Goal: Answer question/provide support

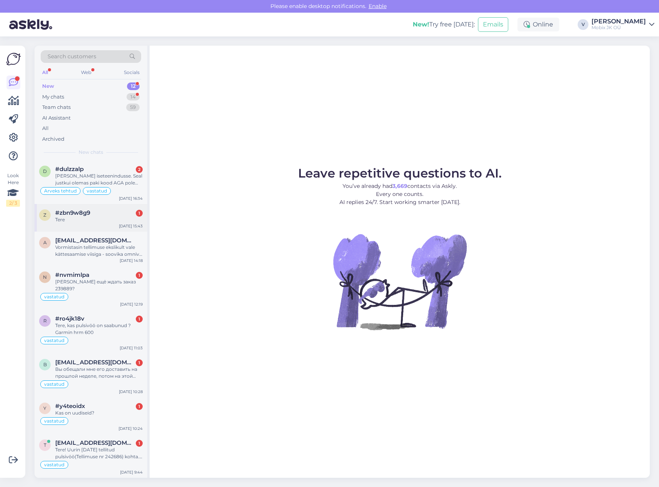
click at [102, 220] on div "Tere" at bounding box center [98, 219] width 87 height 7
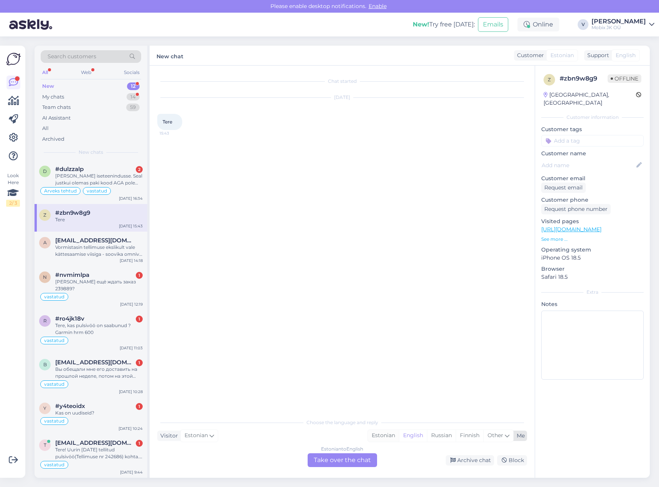
click at [378, 437] on div "Estonian" at bounding box center [383, 436] width 31 height 12
click at [361, 456] on div "Estonian to Estonian Take over the chat" at bounding box center [342, 460] width 69 height 14
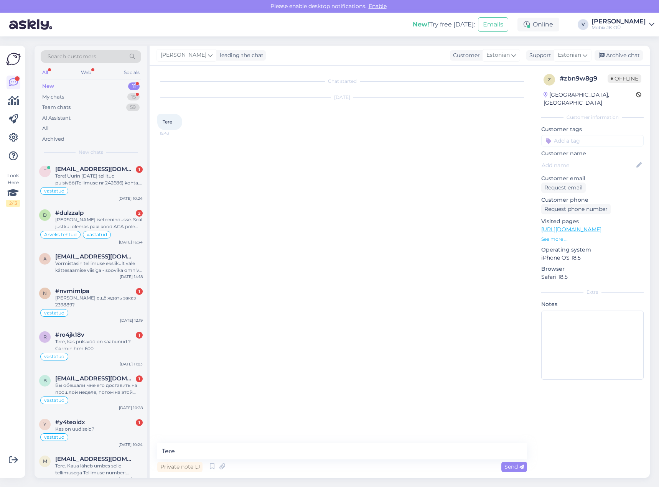
type textarea "Tere!"
click at [122, 177] on div "Tere! Uurin [DATE] tellitud pulsivöö(Tellimuse nr 242686) kohta. Kas on täpsema…" at bounding box center [98, 180] width 87 height 14
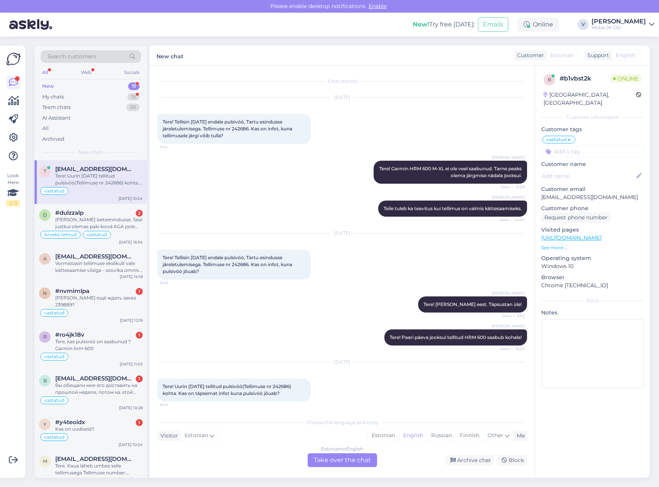
scroll to position [58, 0]
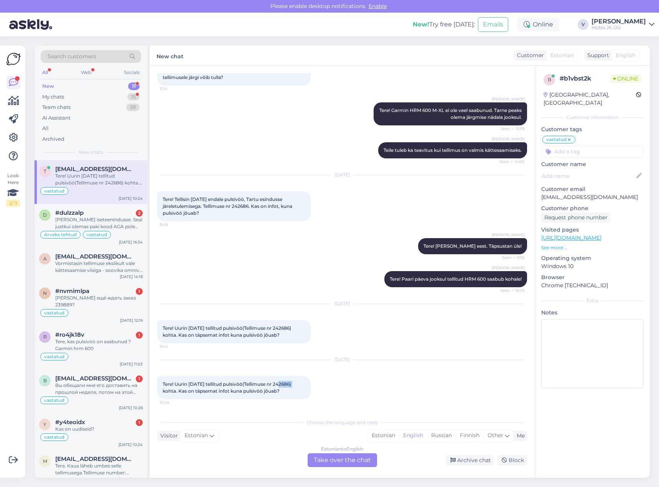
drag, startPoint x: 279, startPoint y: 384, endPoint x: 295, endPoint y: 384, distance: 16.1
click at [292, 384] on span "Tere! Uurin [DATE] tellitud pulsivöö(Tellimuse nr 242686) kohta. Kas on täpsema…" at bounding box center [228, 387] width 130 height 13
copy span "242686"
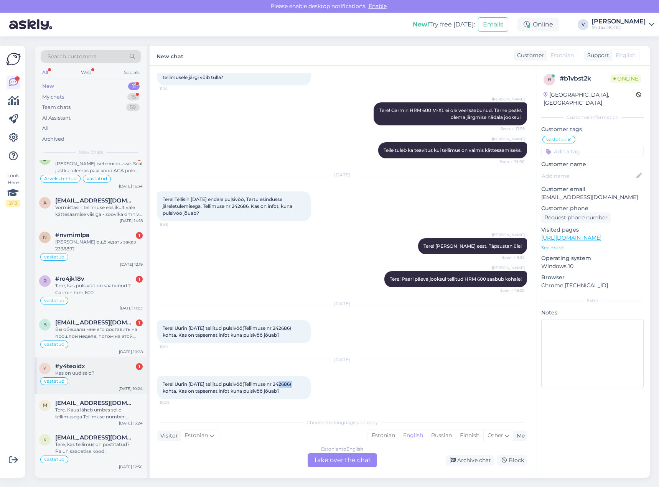
scroll to position [115, 0]
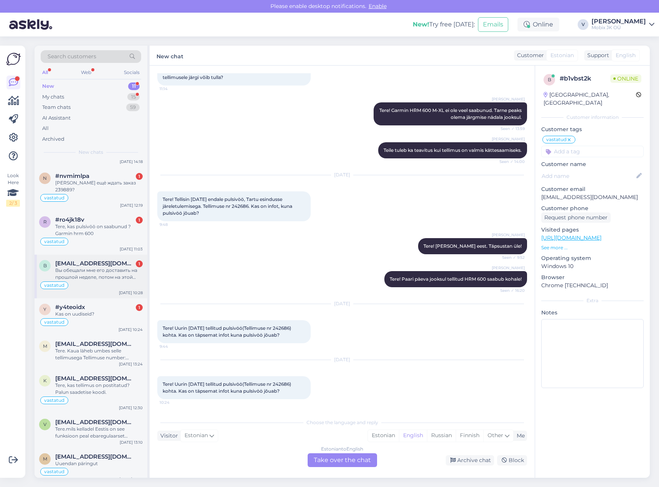
click at [109, 281] on div "vastatud" at bounding box center [91, 285] width 104 height 9
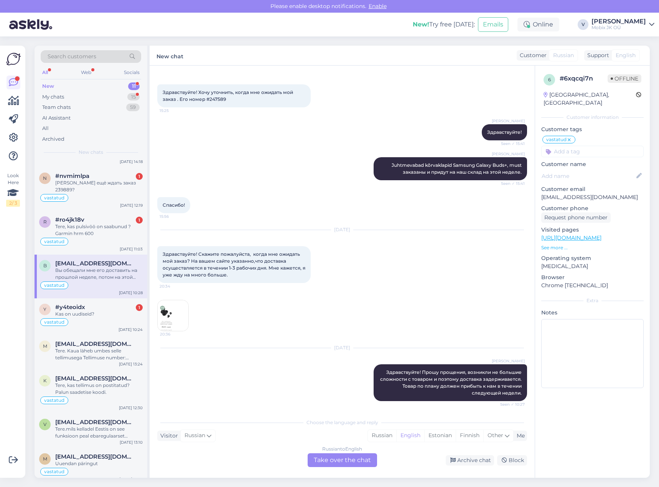
scroll to position [0, 0]
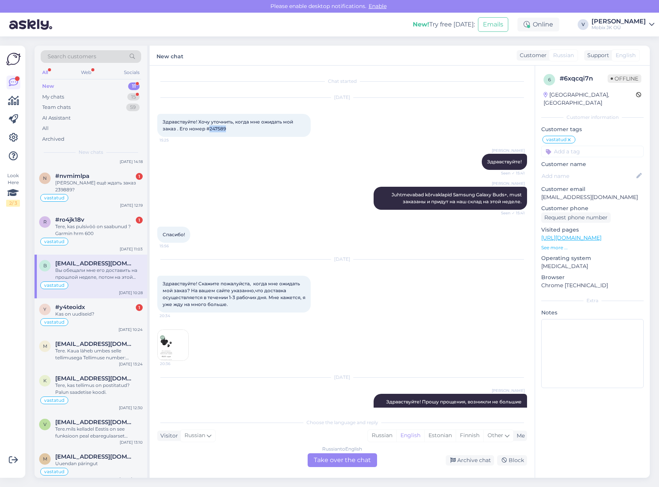
drag, startPoint x: 210, startPoint y: 129, endPoint x: 234, endPoint y: 128, distance: 24.6
click at [233, 128] on div "Здравствуйте! Хочу уточнить, когда мне ожидать мой заказ . Его номер #247589 15…" at bounding box center [233, 125] width 153 height 23
copy span "247589"
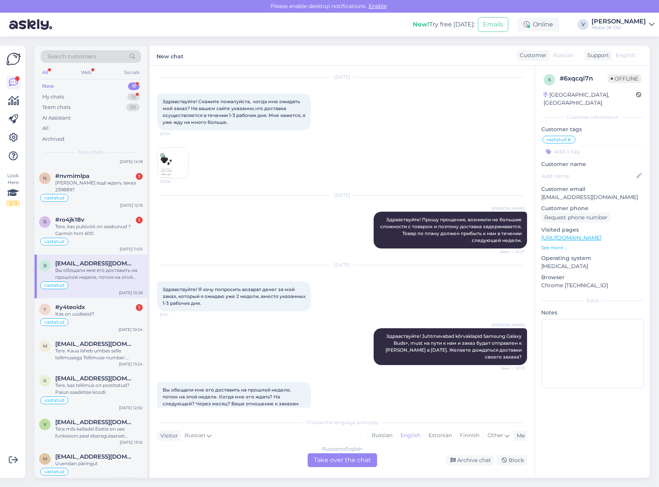
scroll to position [202, 0]
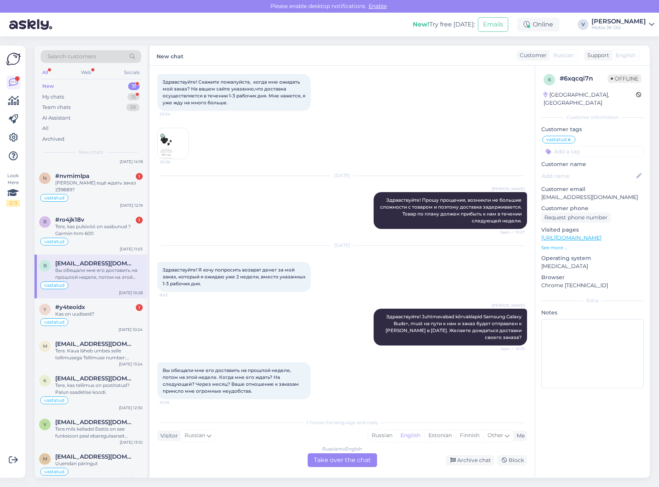
click at [379, 438] on div "Russian" at bounding box center [382, 436] width 28 height 12
click at [358, 457] on div "Russian to Russian Take over the chat" at bounding box center [342, 460] width 69 height 14
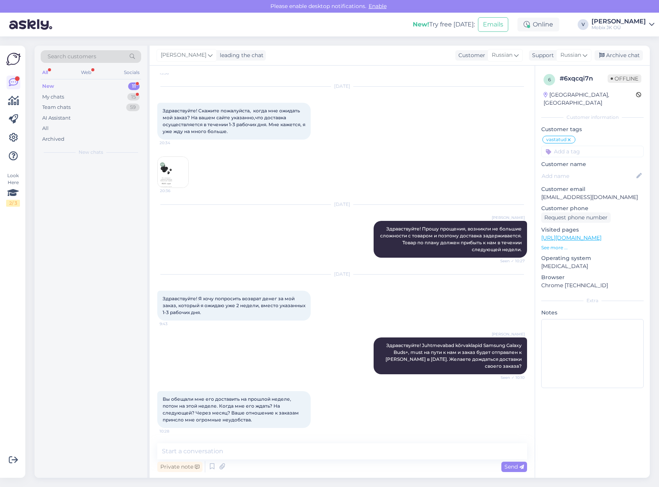
scroll to position [0, 0]
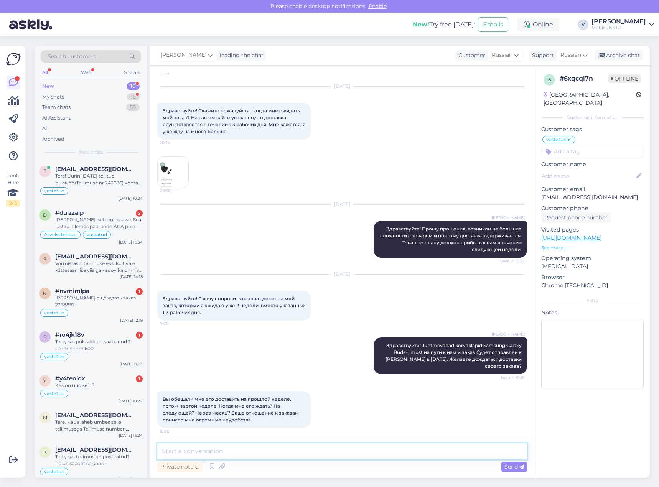
click at [365, 449] on textarea at bounding box center [342, 451] width 370 height 16
click at [367, 447] on textarea at bounding box center [342, 451] width 370 height 16
type textarea "Х"
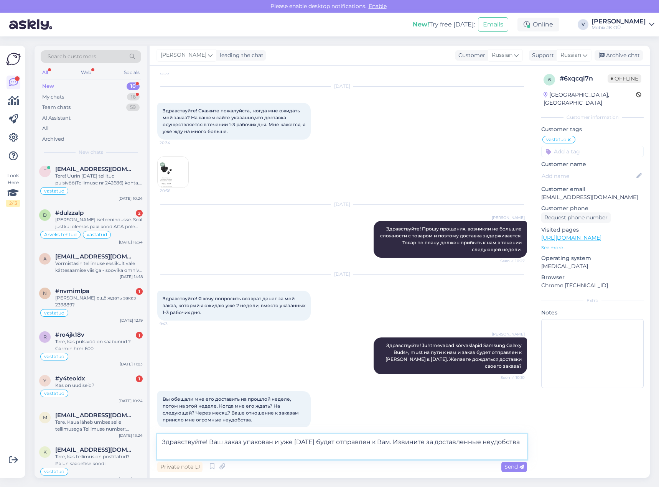
scroll to position [182, 0]
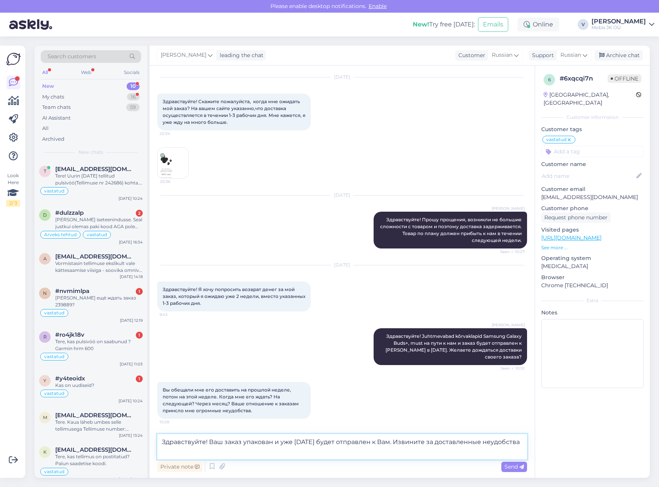
type textarea "Здравствуйте! Ваш заказ упакован и уже [DATE] будет отправлен к Вам. Извините з…"
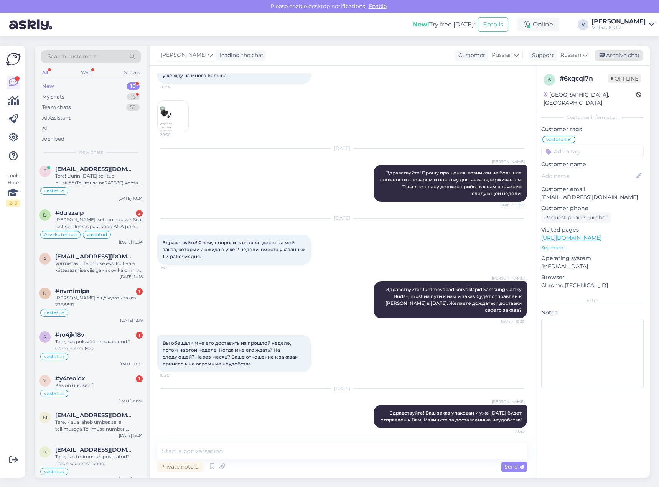
click at [630, 54] on div "Archive chat" at bounding box center [619, 55] width 48 height 10
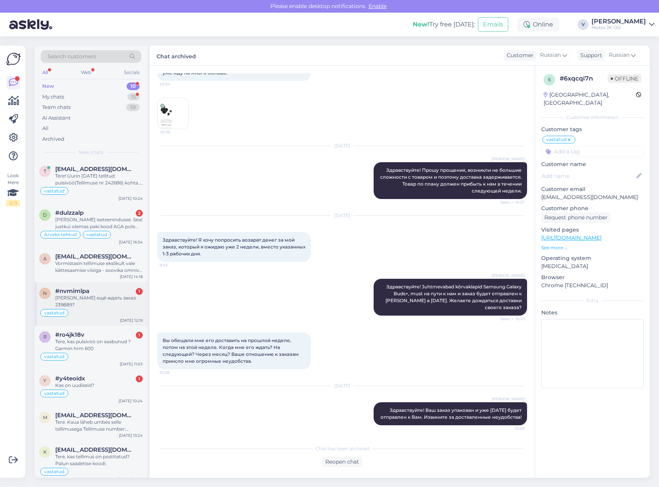
click at [107, 308] on div "vastatud" at bounding box center [91, 312] width 104 height 9
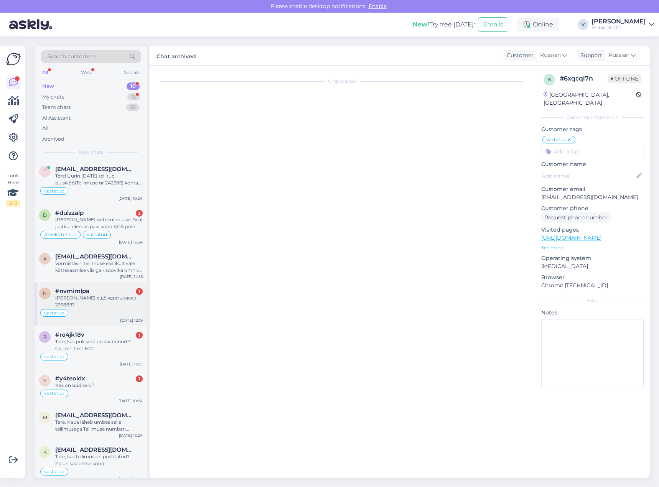
scroll to position [15, 0]
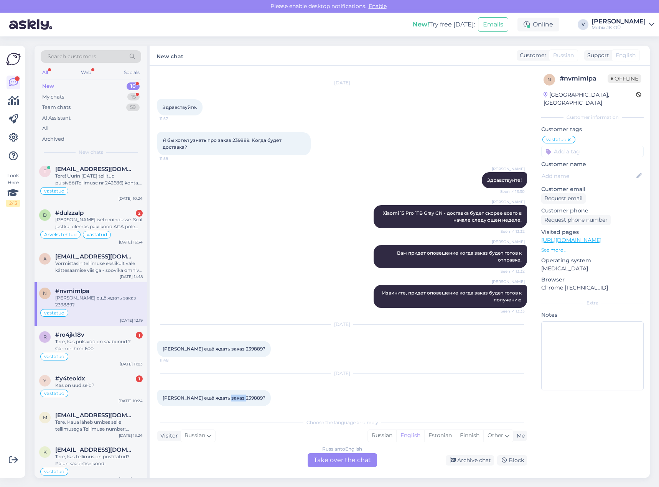
drag, startPoint x: 226, startPoint y: 390, endPoint x: 243, endPoint y: 391, distance: 17.3
click at [243, 395] on span "[PERSON_NAME] ещё ждать заказ 239889?" at bounding box center [214, 398] width 103 height 6
copy span "239889"
click at [374, 436] on div "Russian" at bounding box center [382, 436] width 28 height 12
click at [363, 458] on div "Russian to Russian Take over the chat" at bounding box center [342, 460] width 69 height 14
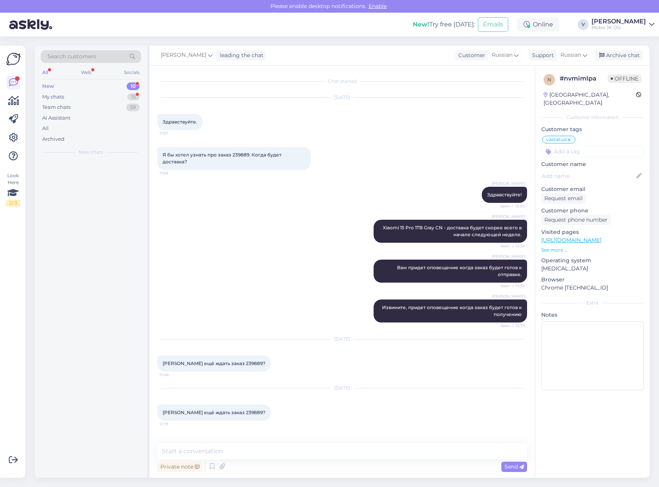
scroll to position [0, 0]
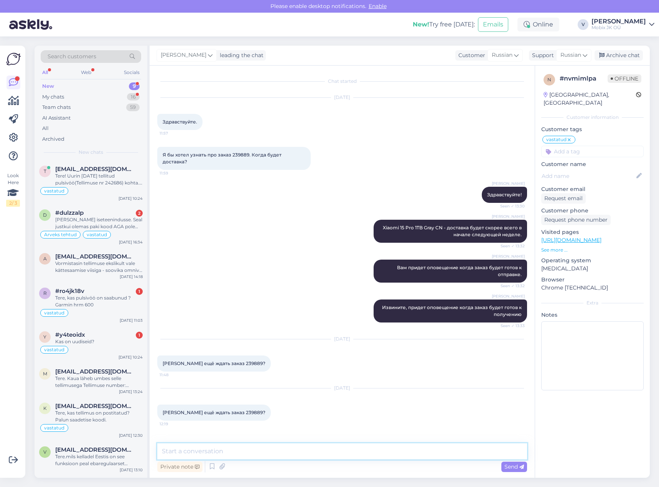
click at [366, 449] on textarea at bounding box center [342, 451] width 370 height 16
drag, startPoint x: 354, startPoint y: 445, endPoint x: 354, endPoint y: 436, distance: 8.8
click at [354, 445] on textarea at bounding box center [342, 451] width 370 height 16
type textarea "Здравствуйте! Ваш заказ был [DATE] упакован и готов к выдаче!"
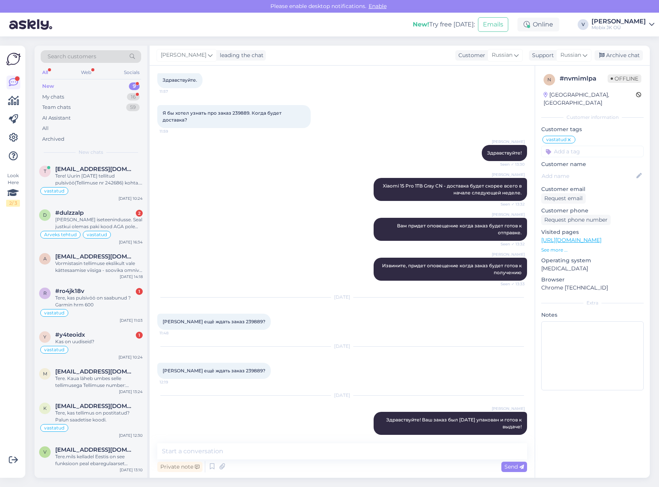
click at [565, 146] on input at bounding box center [592, 152] width 102 height 12
type input "ar"
click at [597, 179] on span "Arveks tehtud" at bounding box center [592, 181] width 33 height 5
click at [613, 53] on div "Archive chat" at bounding box center [619, 55] width 48 height 10
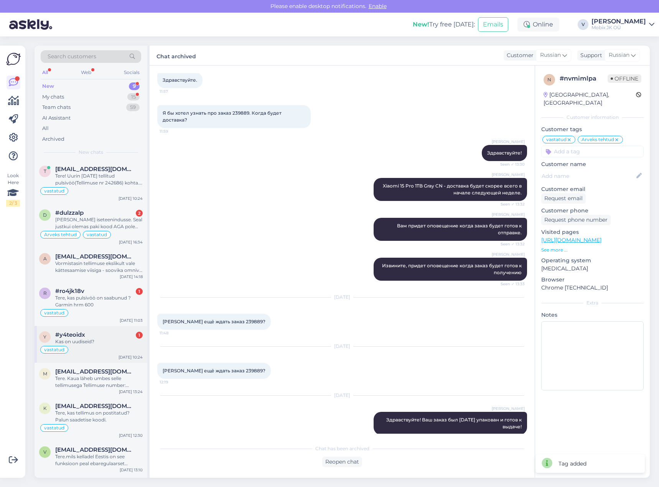
click at [116, 348] on div "vastatud" at bounding box center [91, 349] width 104 height 9
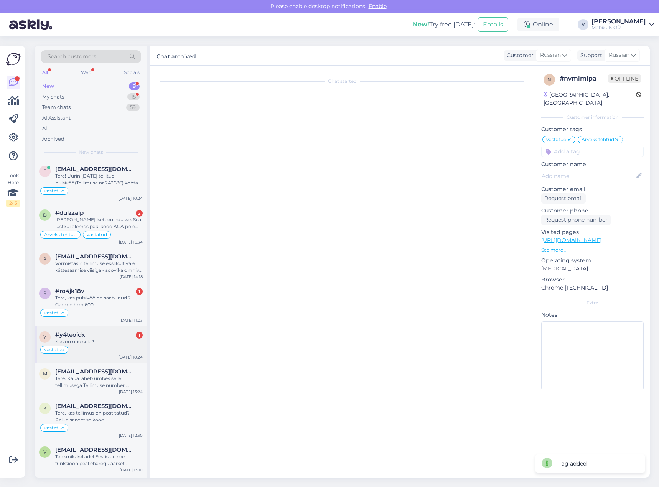
scroll to position [0, 0]
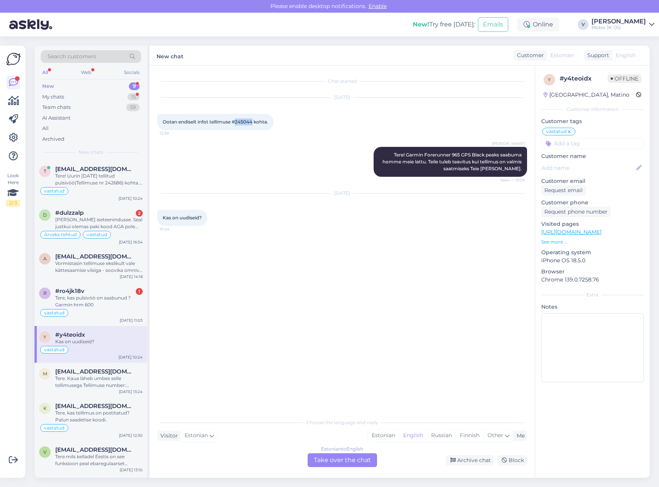
drag, startPoint x: 236, startPoint y: 121, endPoint x: 253, endPoint y: 120, distance: 16.9
click at [253, 120] on span "Ootan endiselt infot tellimuse #245044 kohta." at bounding box center [216, 122] width 106 height 6
copy span "245044"
click at [117, 385] on div "Tere. Kaua läheb umbes selle tellimusega Tellimuse number: #250217" at bounding box center [98, 382] width 87 height 14
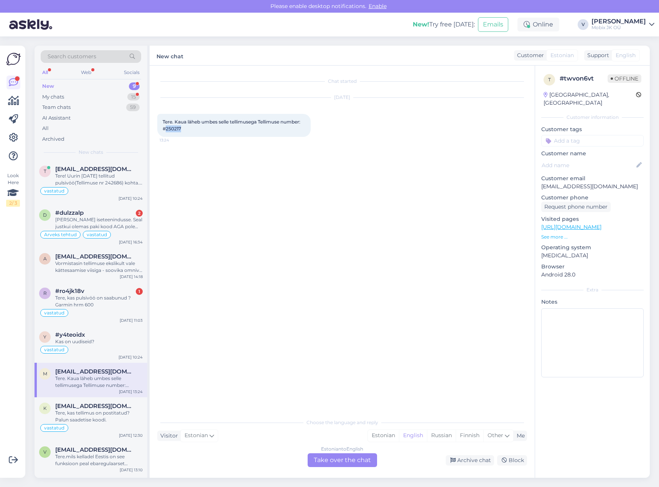
drag, startPoint x: 166, startPoint y: 129, endPoint x: 189, endPoint y: 130, distance: 22.7
click at [189, 130] on div "Tere. Kaua läheb umbes selle tellimusega Tellimuse number: #[DATE] 13:24" at bounding box center [233, 125] width 153 height 23
copy span "250217"
click at [591, 136] on input at bounding box center [592, 141] width 102 height 12
type input "kõ"
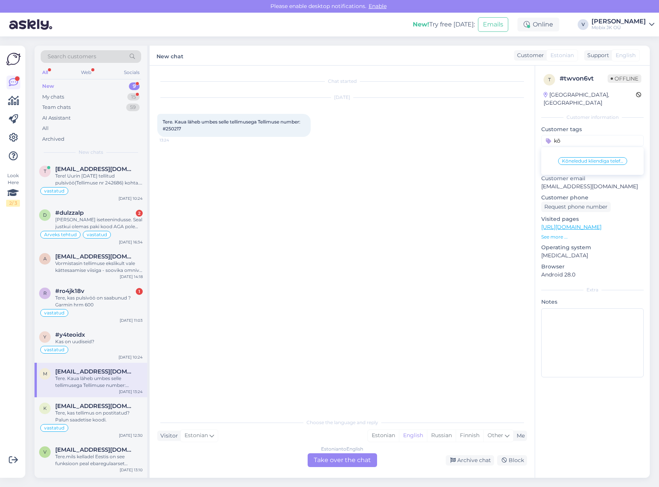
click at [598, 157] on div "Kõneledud kliendiga telefoni teel" at bounding box center [592, 161] width 69 height 8
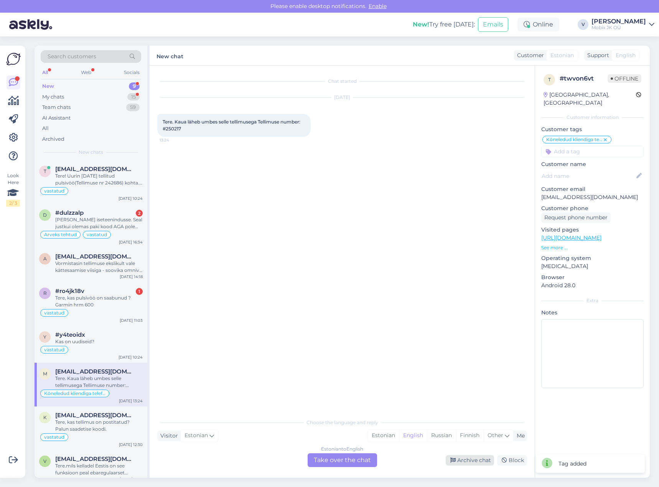
click at [480, 458] on div "Archive chat" at bounding box center [470, 460] width 48 height 10
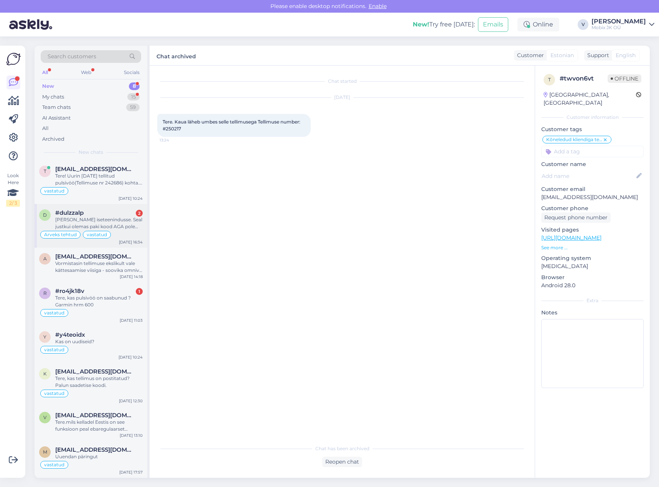
click at [111, 226] on div "[PERSON_NAME] iseteenindusse. Seal justkui olemas paki kood AGA pole üle antud.…" at bounding box center [98, 223] width 87 height 14
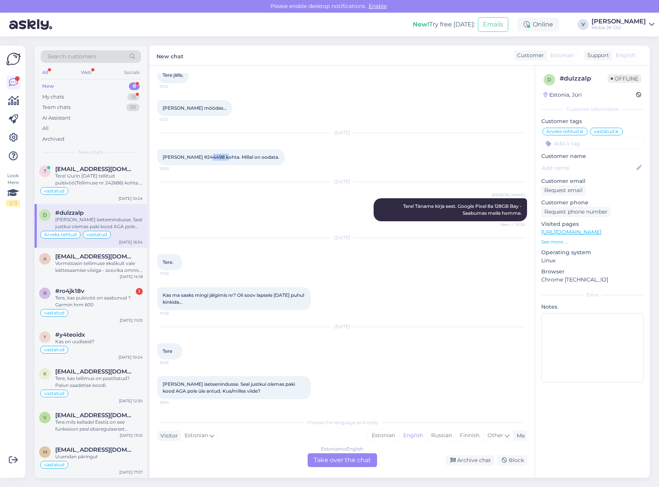
drag, startPoint x: 202, startPoint y: 157, endPoint x: 221, endPoint y: 155, distance: 18.9
click at [221, 155] on span "[PERSON_NAME] #244498 kohta. Millal on oodata." at bounding box center [221, 157] width 117 height 6
copy span "244498"
click at [465, 460] on div "Archive chat" at bounding box center [470, 460] width 48 height 10
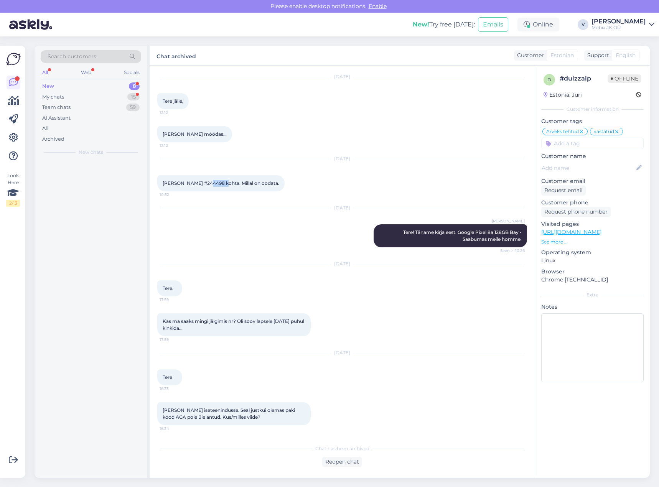
scroll to position [437, 0]
